Goal: Transaction & Acquisition: Purchase product/service

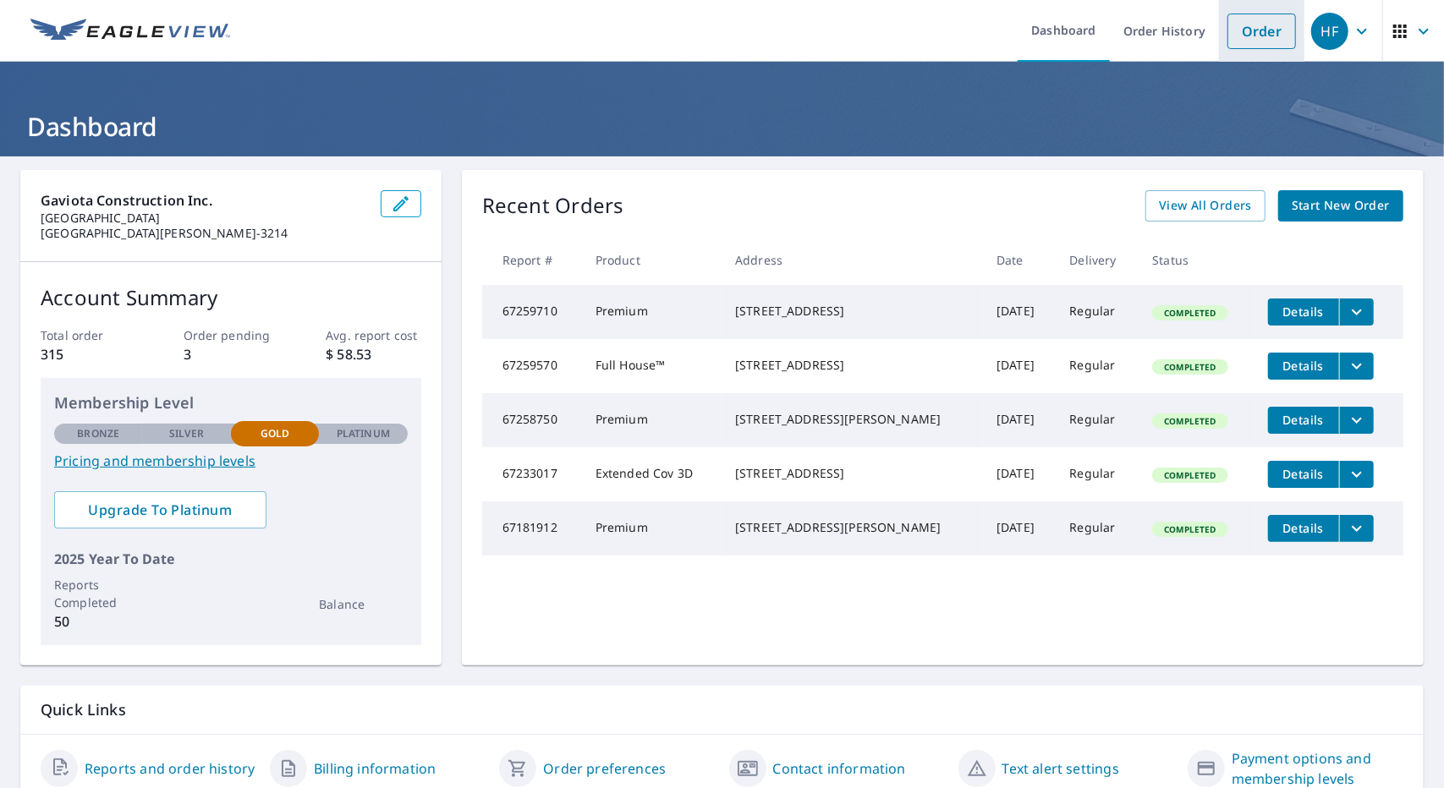
click at [1234, 36] on link "Order" at bounding box center [1261, 32] width 69 height 36
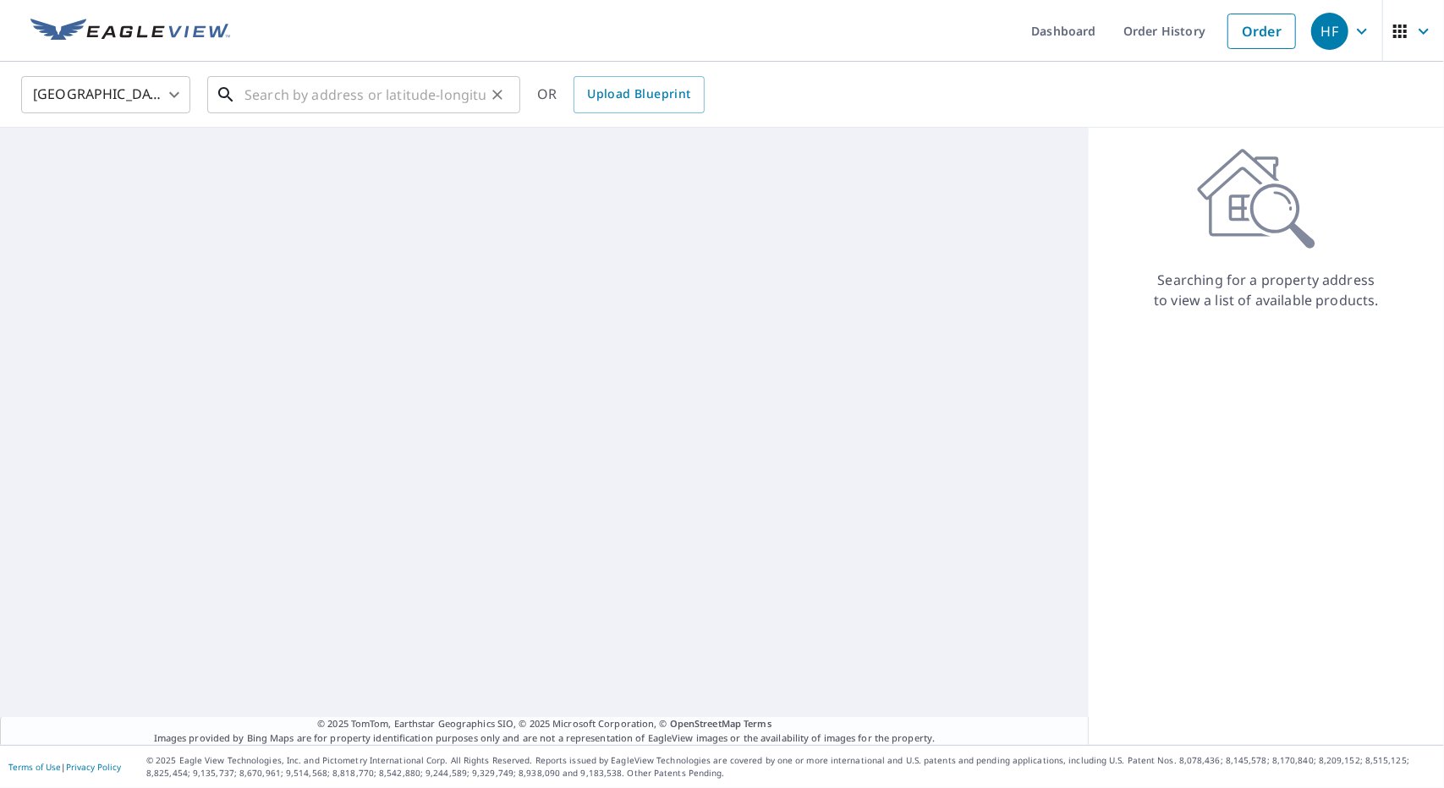
click at [419, 93] on input "text" at bounding box center [364, 94] width 241 height 47
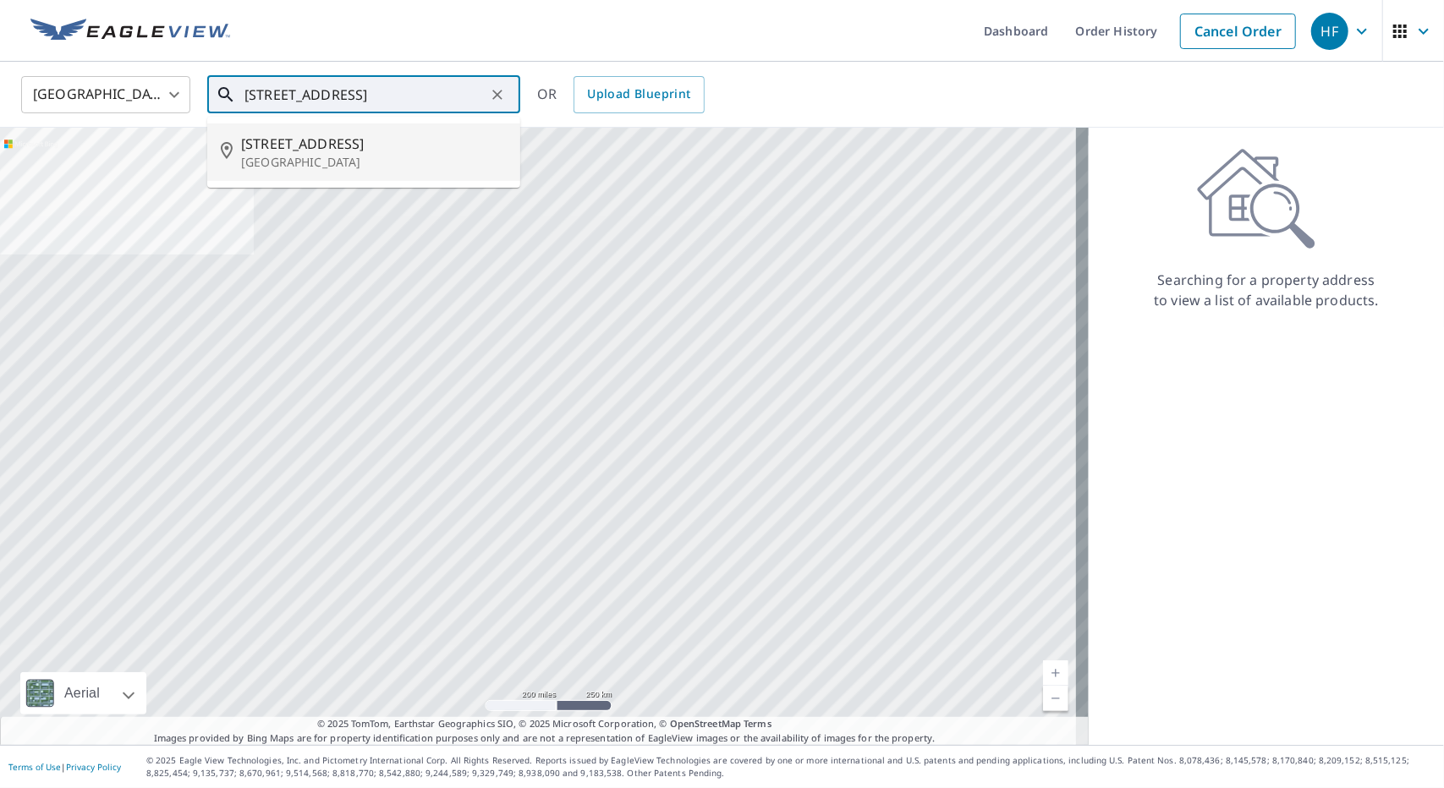
click at [344, 167] on p "[GEOGRAPHIC_DATA]" at bounding box center [374, 162] width 266 height 17
type input "[STREET_ADDRESS]"
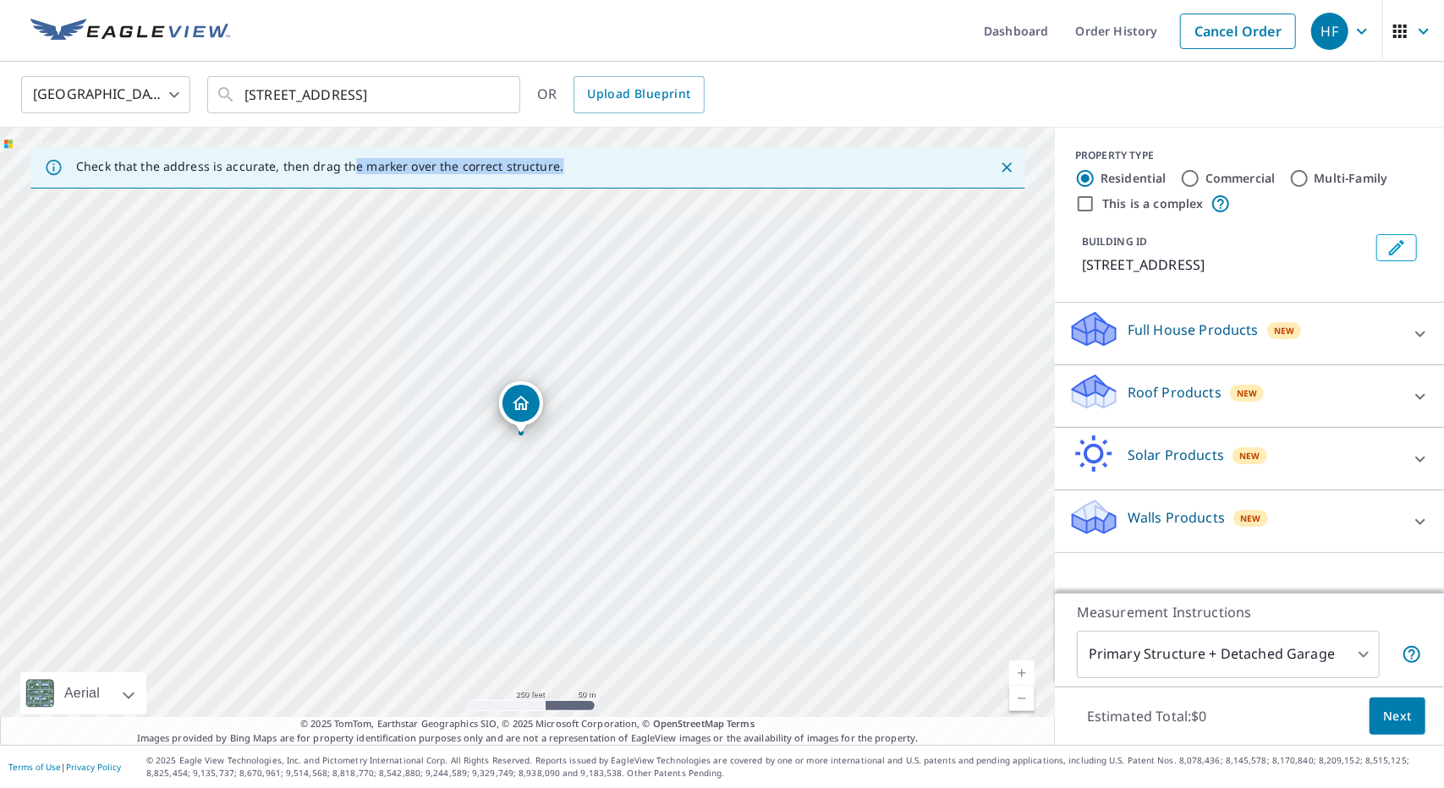
drag, startPoint x: 344, startPoint y: 167, endPoint x: 568, endPoint y: 299, distance: 260.1
click at [568, 299] on div "Check that the address is accurate, then drag the marker over the correct struc…" at bounding box center [527, 436] width 1055 height 617
click at [971, 84] on div "[GEOGRAPHIC_DATA] [GEOGRAPHIC_DATA] ​ [STREET_ADDRESS] ​ OR Upload Blueprint" at bounding box center [715, 94] width 1415 height 40
click at [1110, 505] on div "Walls Products New" at bounding box center [1234, 521] width 332 height 48
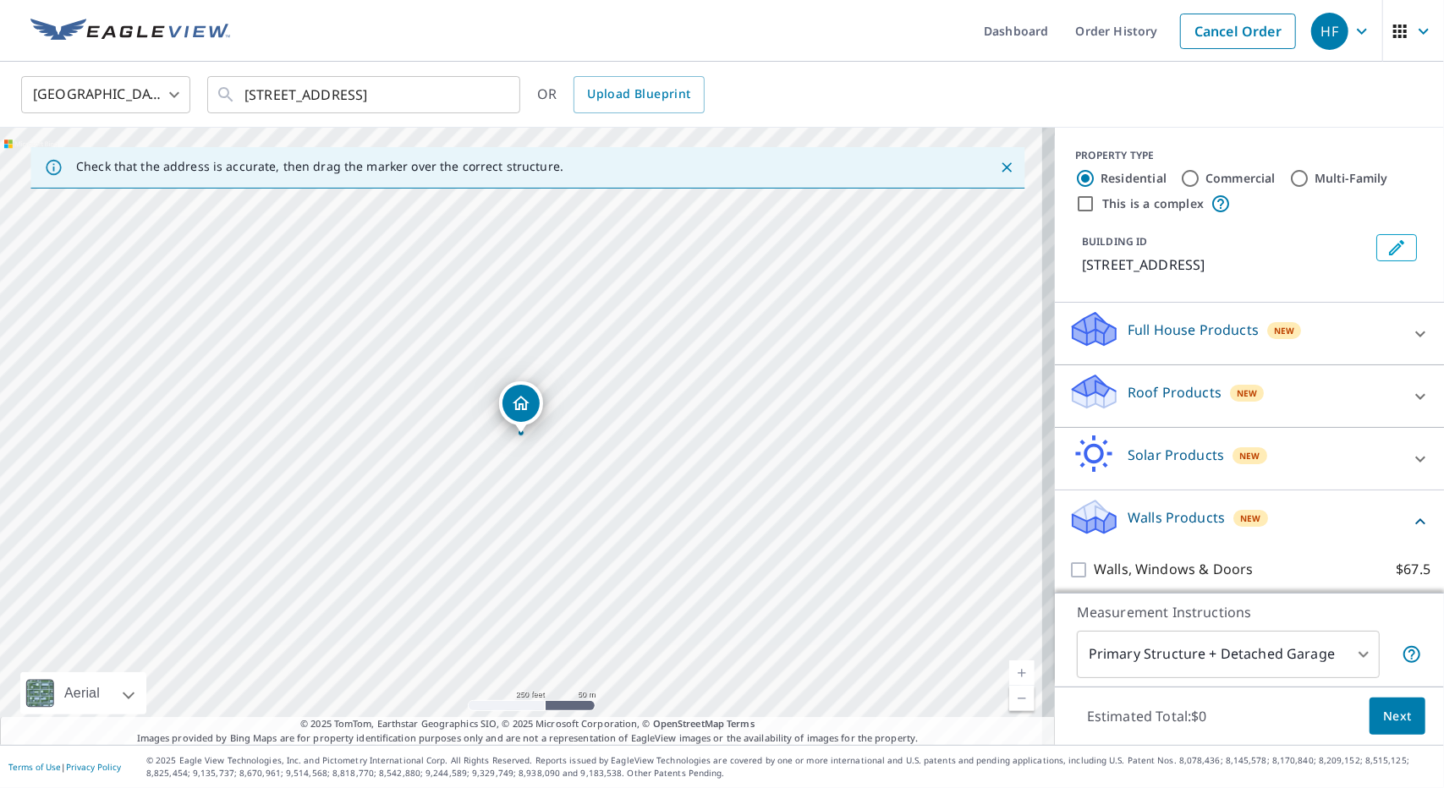
scroll to position [54, 0]
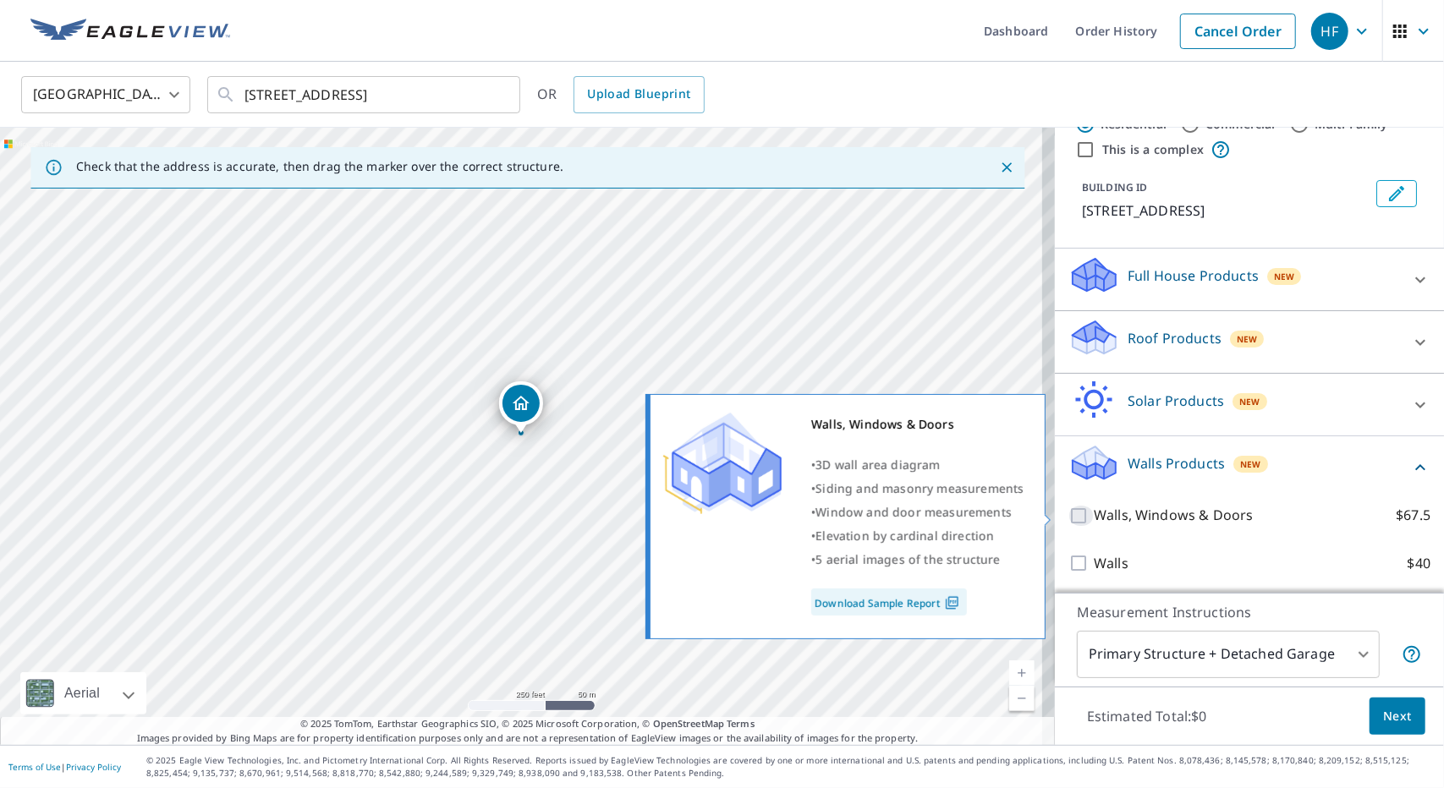
click at [1068, 514] on input "Walls, Windows & Doors $67.5" at bounding box center [1080, 516] width 25 height 20
checkbox input "true"
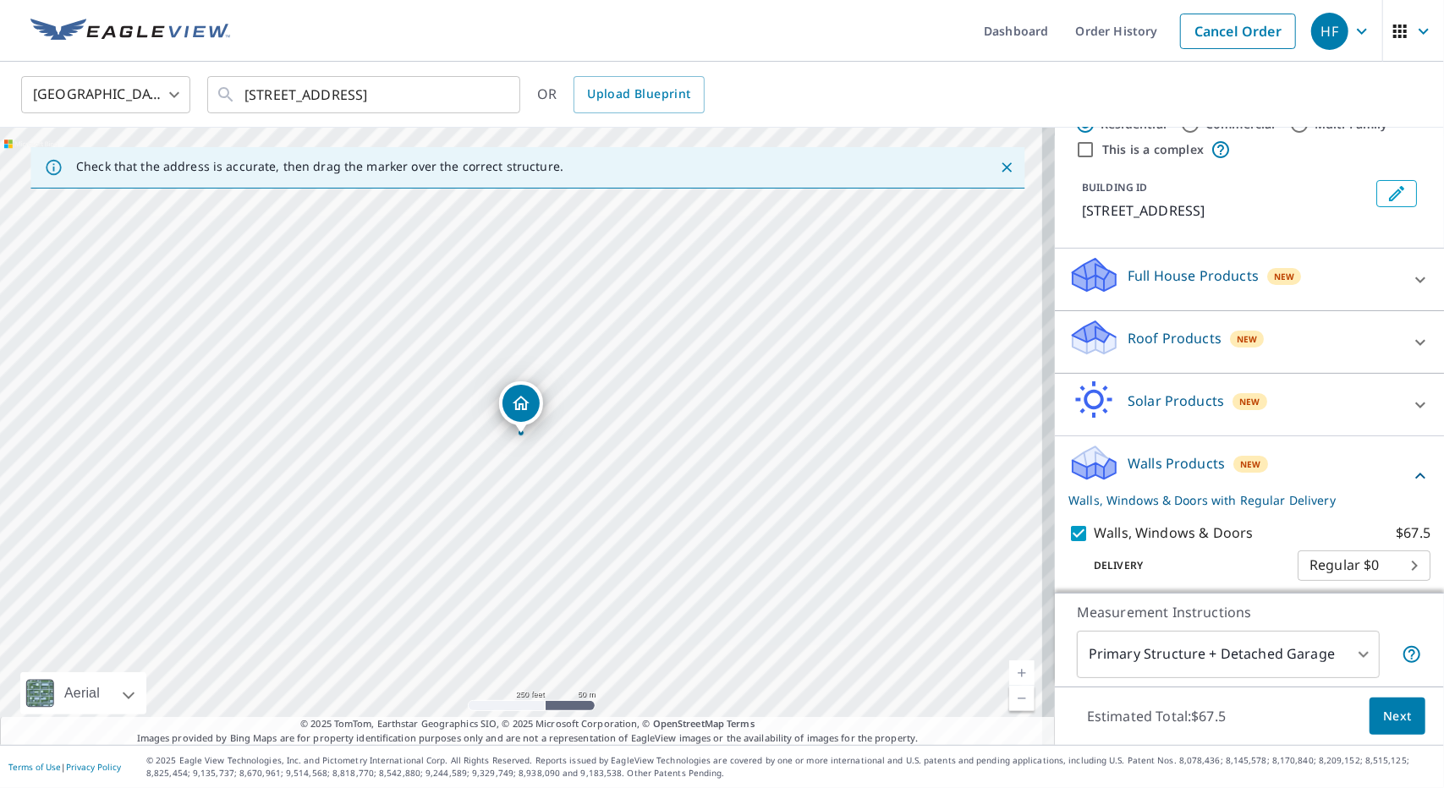
scroll to position [110, 0]
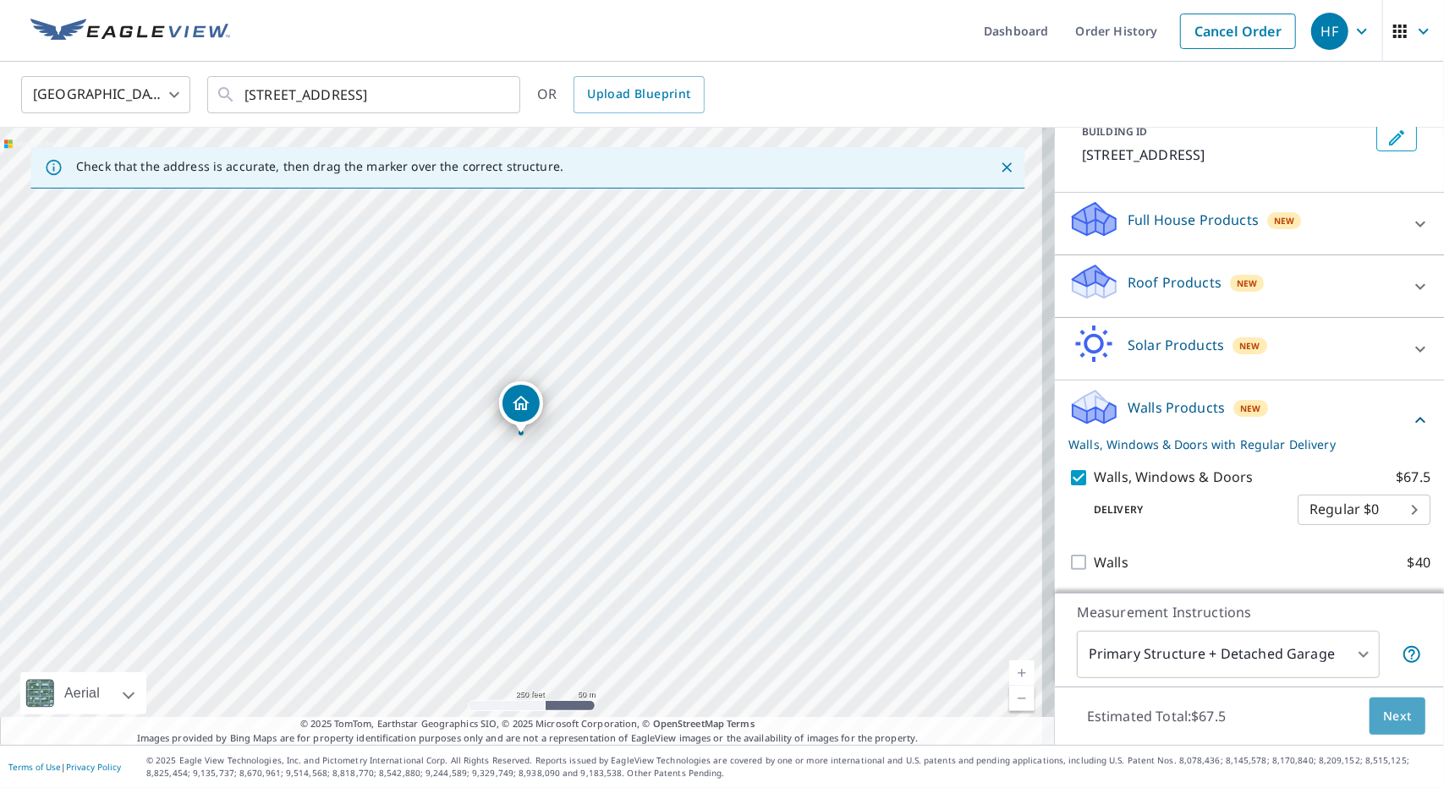
click at [1388, 709] on span "Next" at bounding box center [1397, 716] width 29 height 21
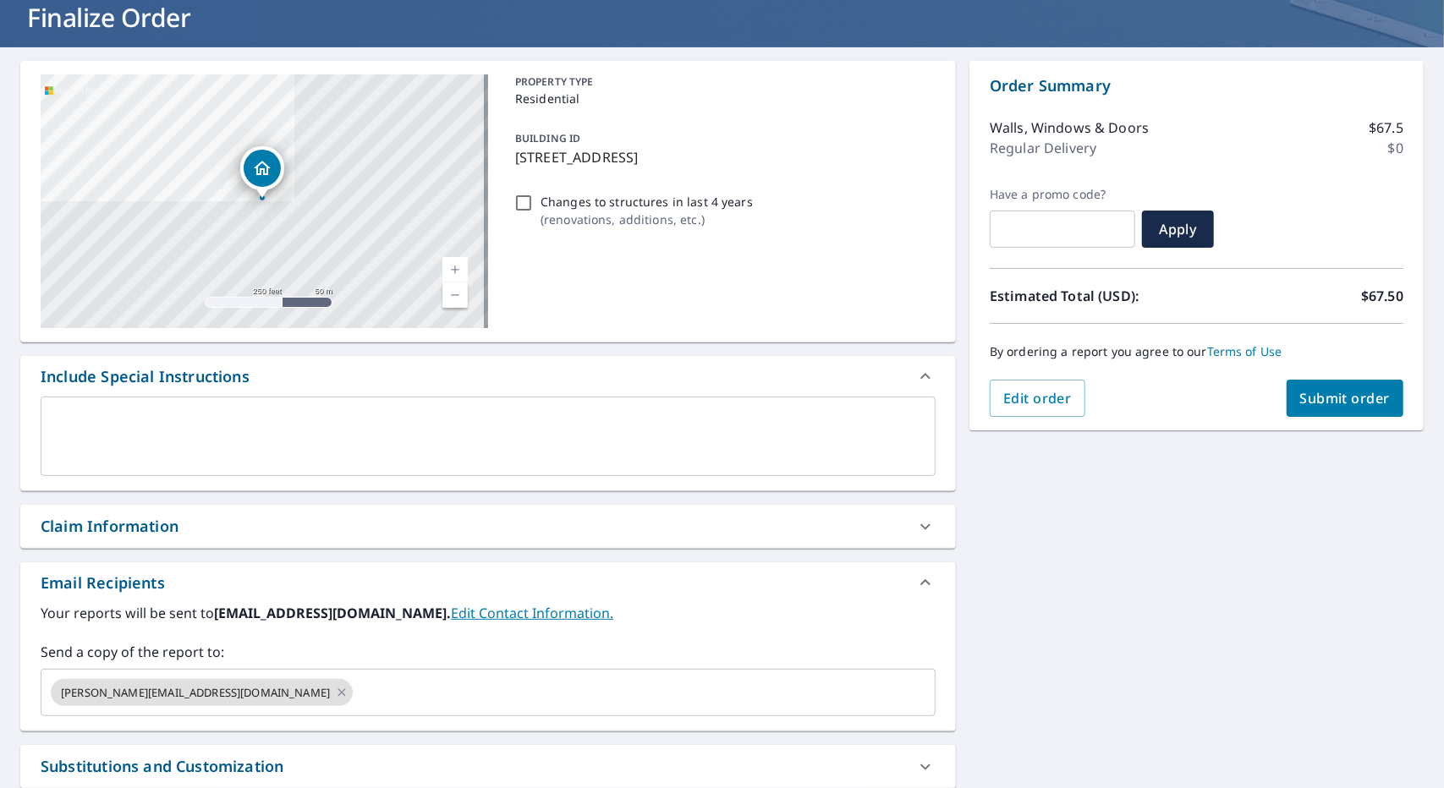
scroll to position [110, 0]
click at [335, 691] on icon at bounding box center [342, 692] width 14 height 19
click at [222, 691] on input "text" at bounding box center [475, 692] width 854 height 32
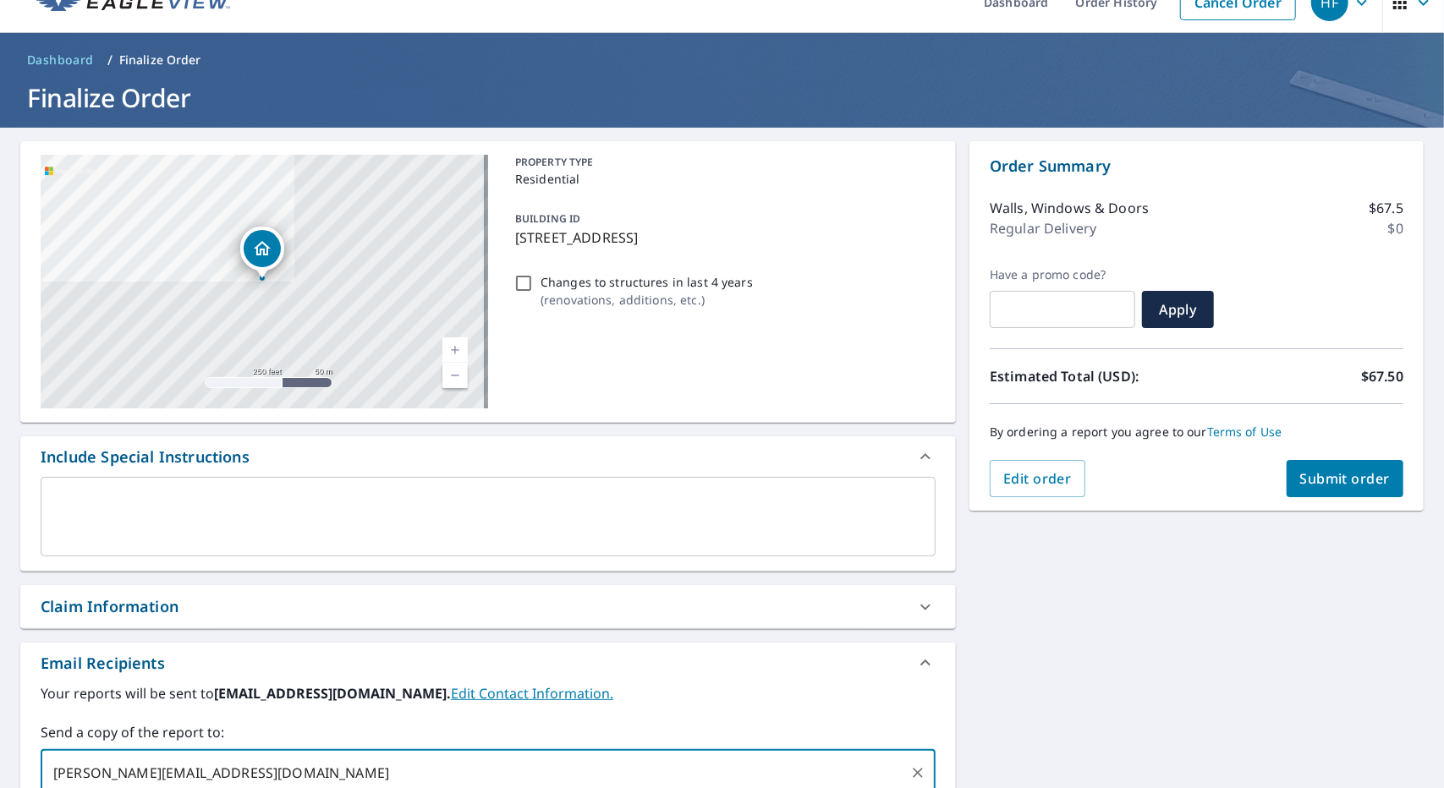
scroll to position [0, 0]
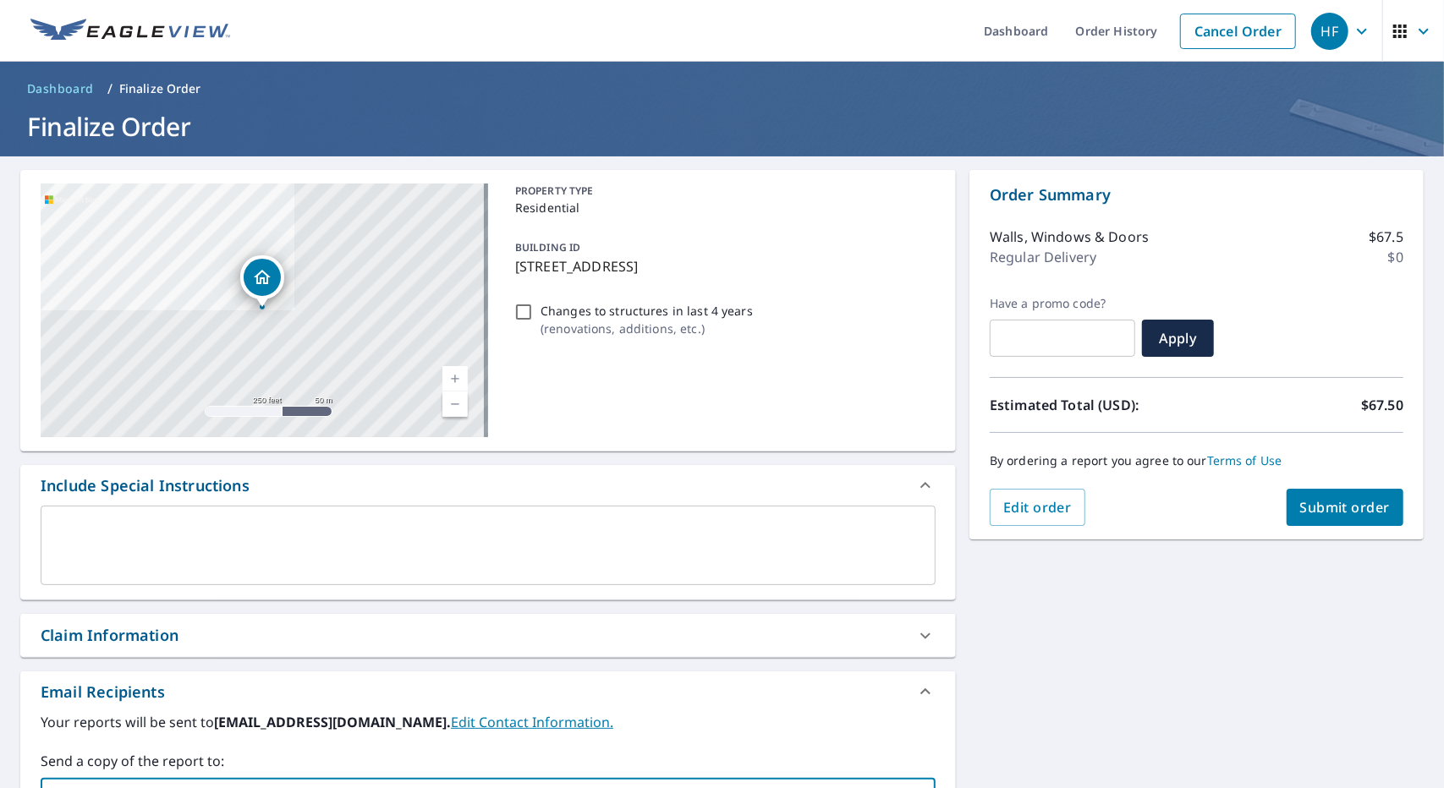
type input "[PERSON_NAME][EMAIL_ADDRESS][DOMAIN_NAME]"
click at [1307, 496] on button "Submit order" at bounding box center [1345, 507] width 118 height 37
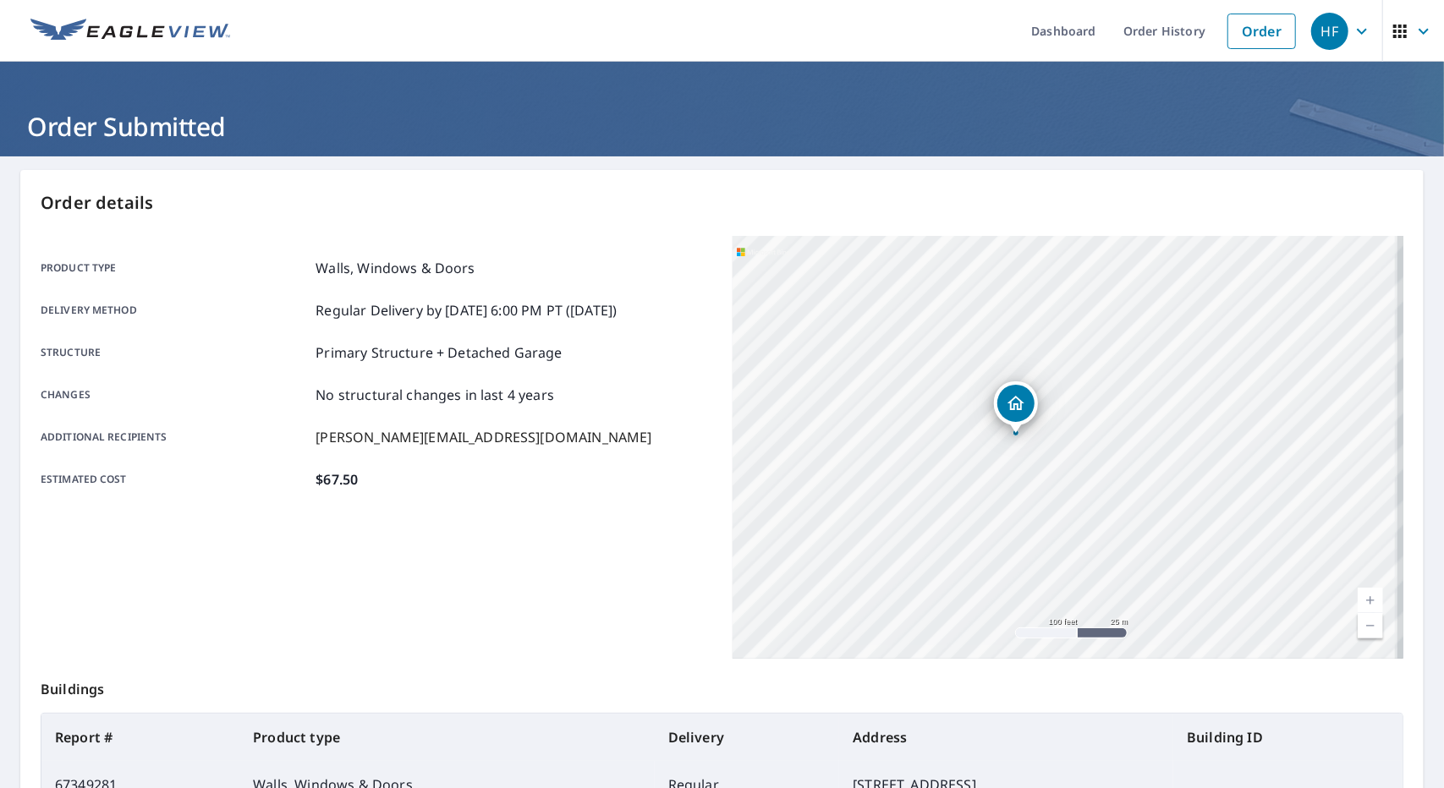
drag, startPoint x: 933, startPoint y: 399, endPoint x: 820, endPoint y: 402, distance: 113.4
click at [820, 402] on div "[STREET_ADDRESS]" at bounding box center [1068, 447] width 672 height 423
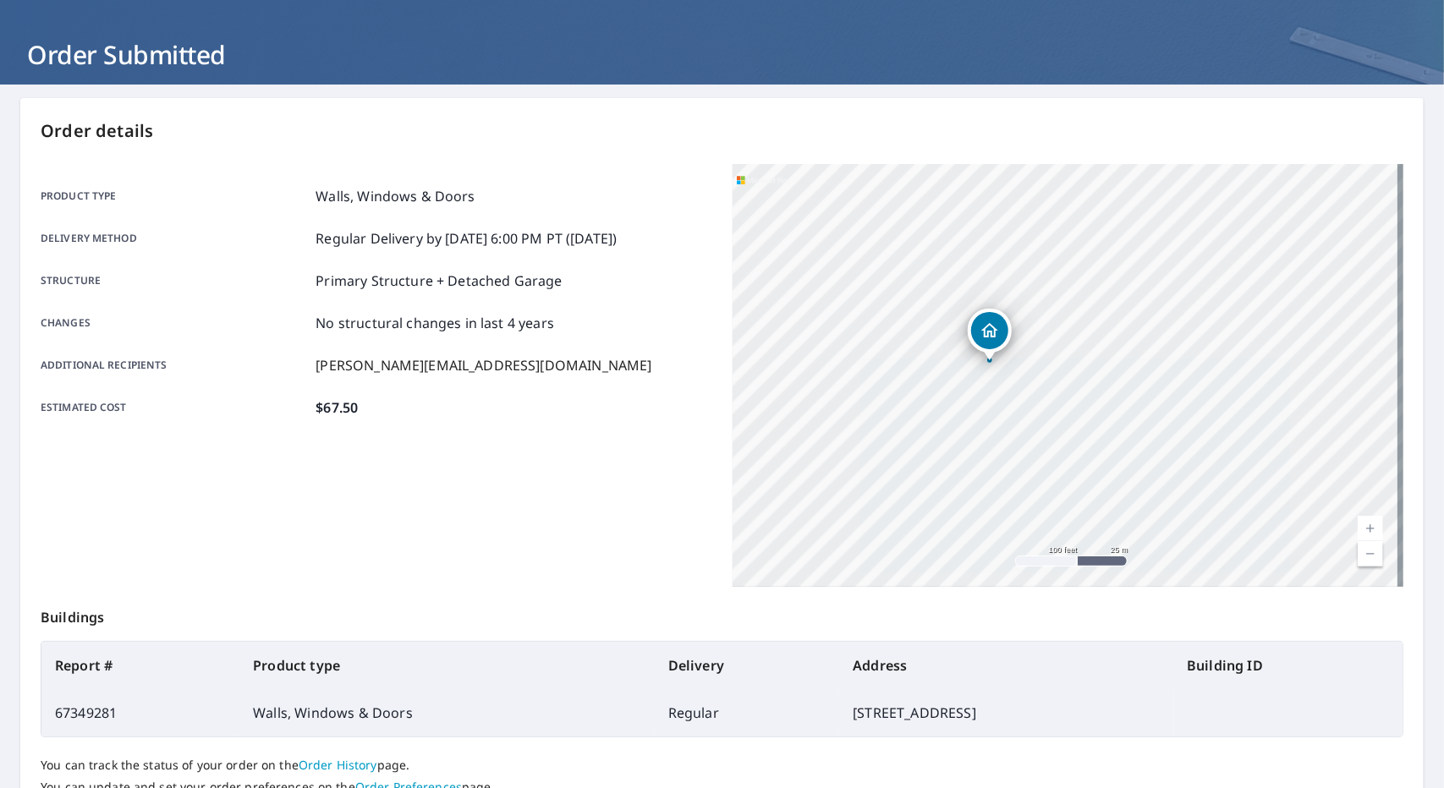
scroll to position [73, 0]
